Goal: Task Accomplishment & Management: Manage account settings

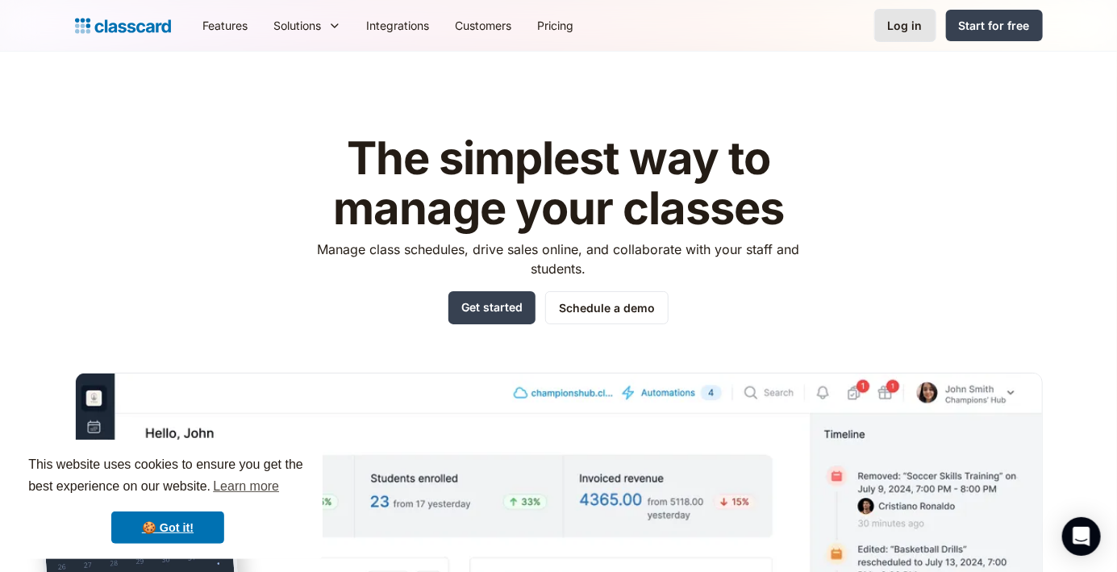
click at [915, 38] on link "Log in" at bounding box center [905, 25] width 62 height 33
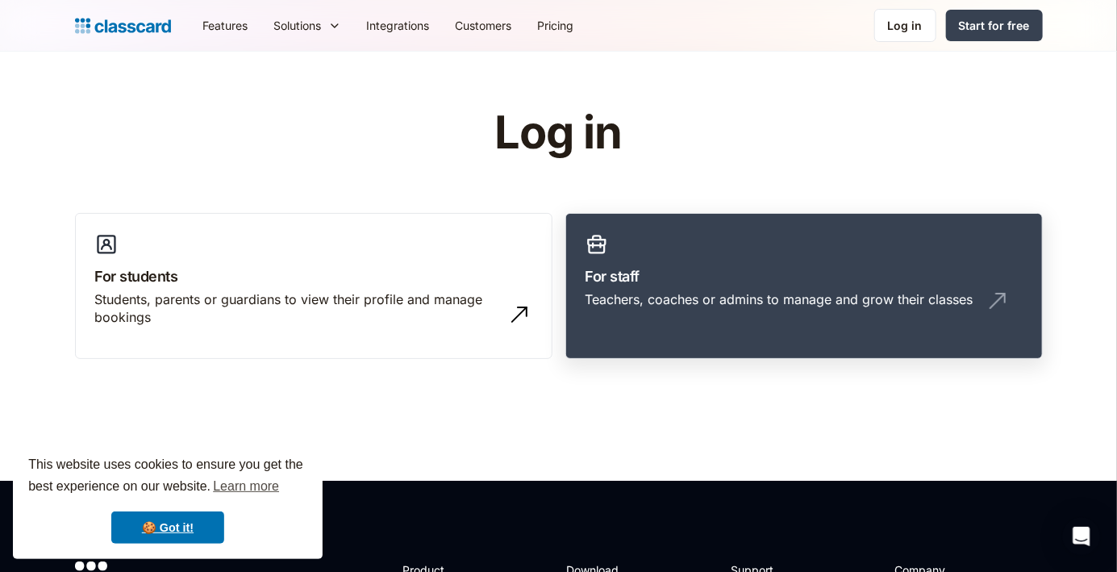
click at [836, 291] on div "Teachers, coaches or admins to manage and grow their classes" at bounding box center [780, 299] width 388 height 18
